Goal: Find specific page/section: Find specific page/section

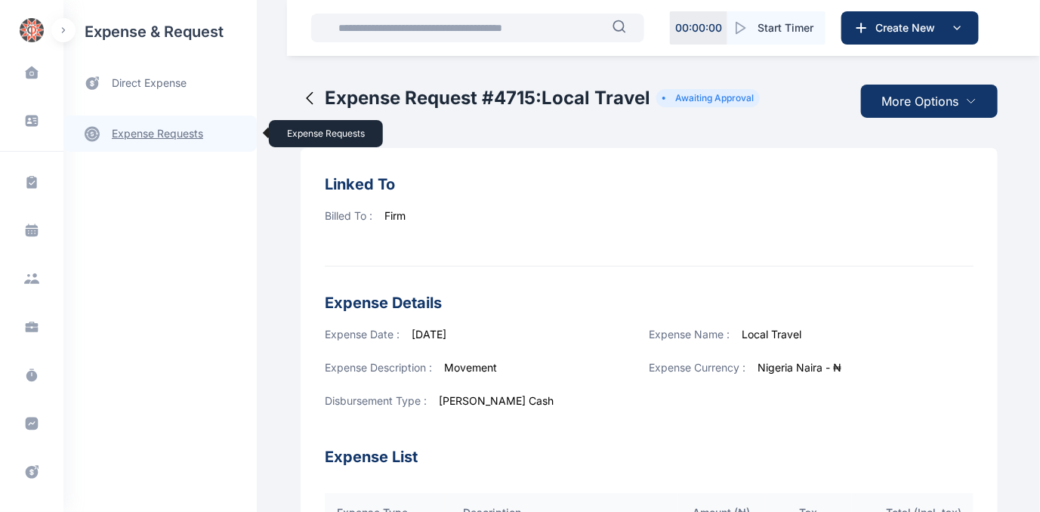
click at [141, 131] on link "expense requests expense requests" at bounding box center [159, 134] width 193 height 36
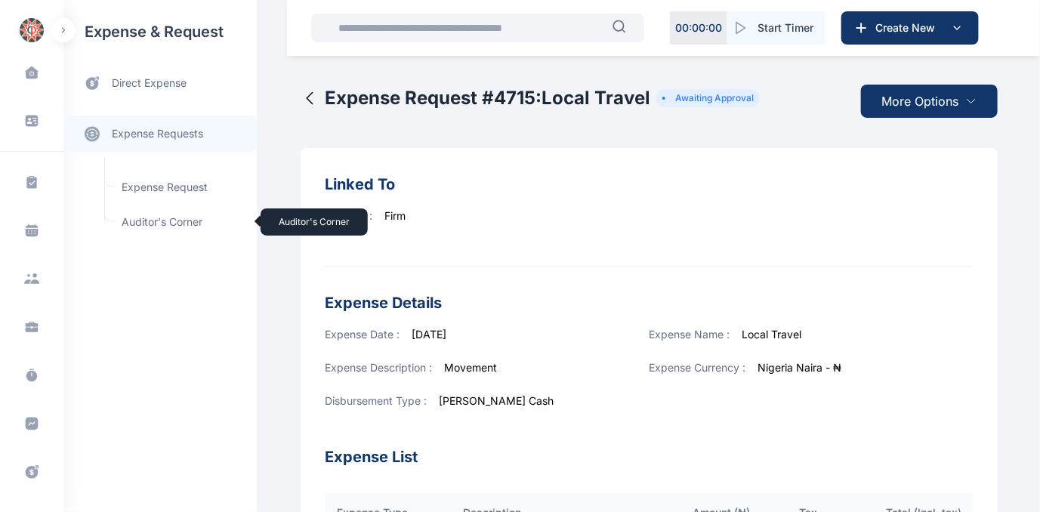
click at [138, 216] on span "Auditor's Corner Auditor's Corner" at bounding box center [181, 222] width 137 height 29
click at [147, 220] on span "Auditor's Corner Auditor's Corner" at bounding box center [181, 222] width 137 height 29
